Goal: Find specific page/section: Find specific page/section

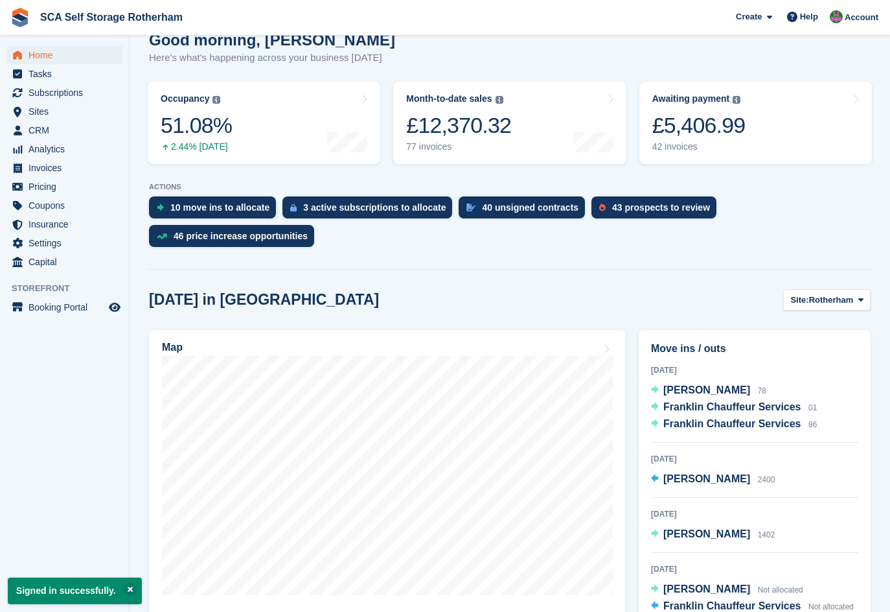
scroll to position [130, 0]
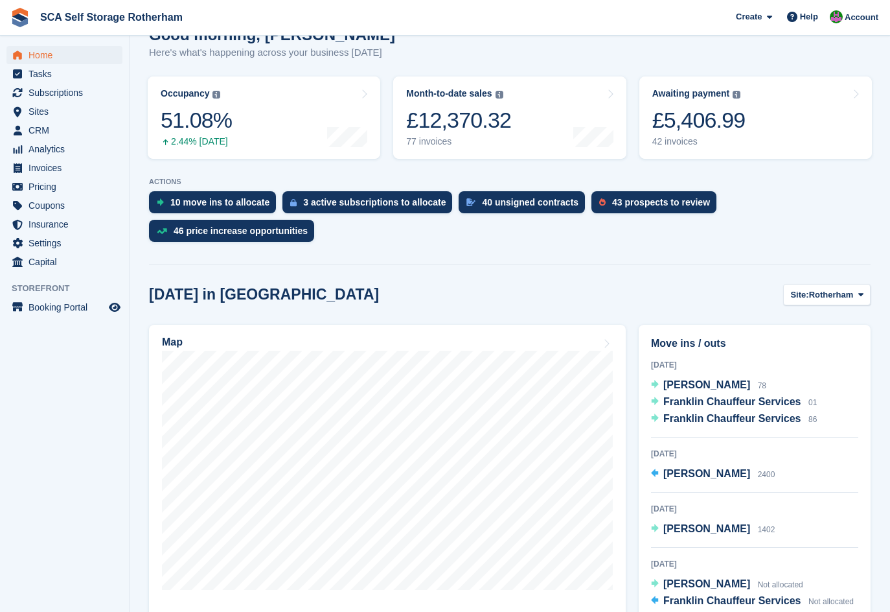
click at [673, 358] on div "Today Amir Araf 78 Franklin Chauffeur Services 01 Franklin Chauffeur Services 86" at bounding box center [754, 398] width 207 height 80
click at [678, 379] on span "[PERSON_NAME]" at bounding box center [706, 384] width 87 height 11
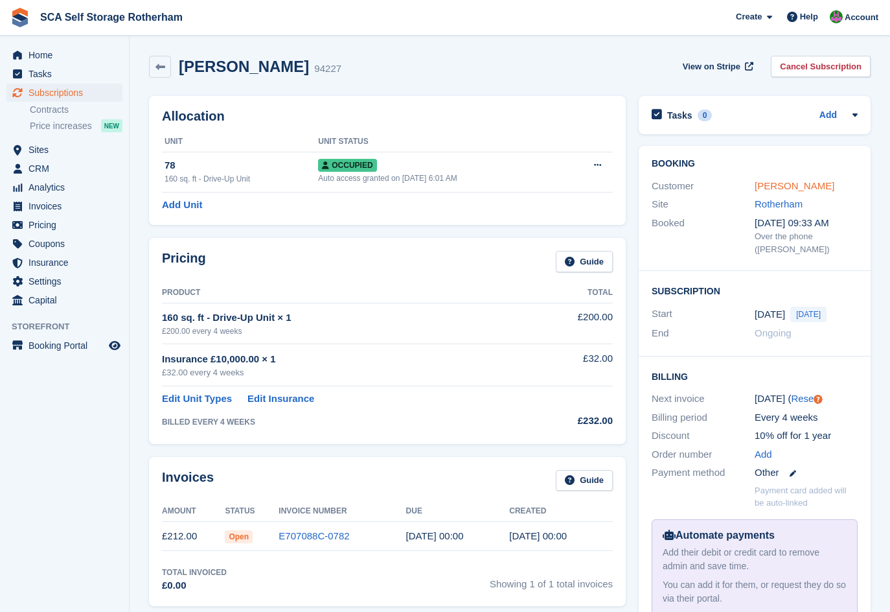
click at [764, 190] on link "[PERSON_NAME]" at bounding box center [795, 185] width 80 height 11
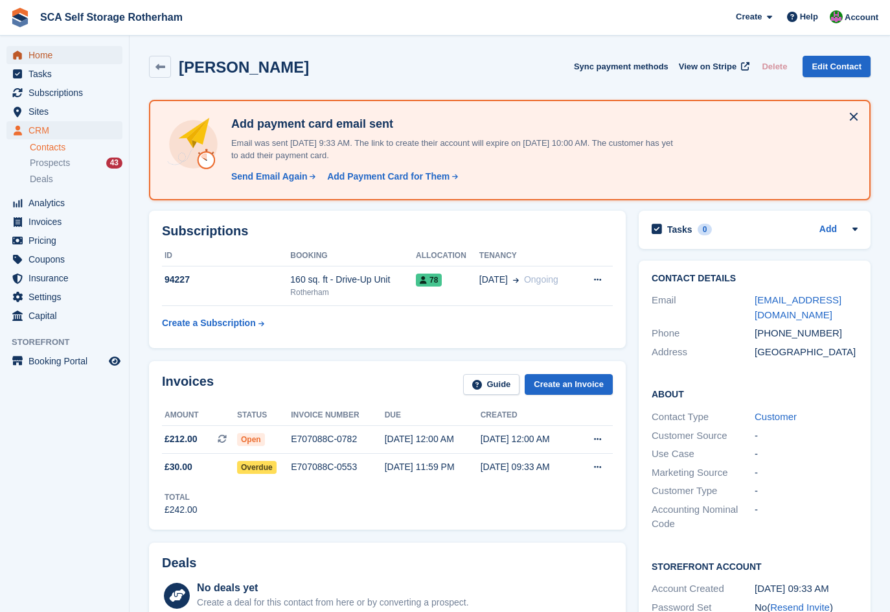
click at [58, 63] on span "Home" at bounding box center [68, 55] width 78 height 18
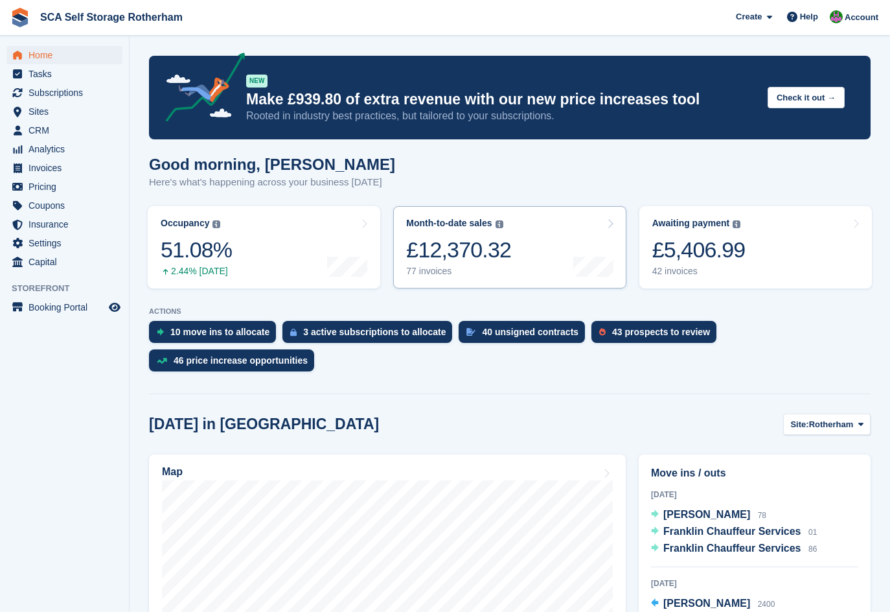
scroll to position [194, 0]
